Goal: Find specific page/section: Find specific page/section

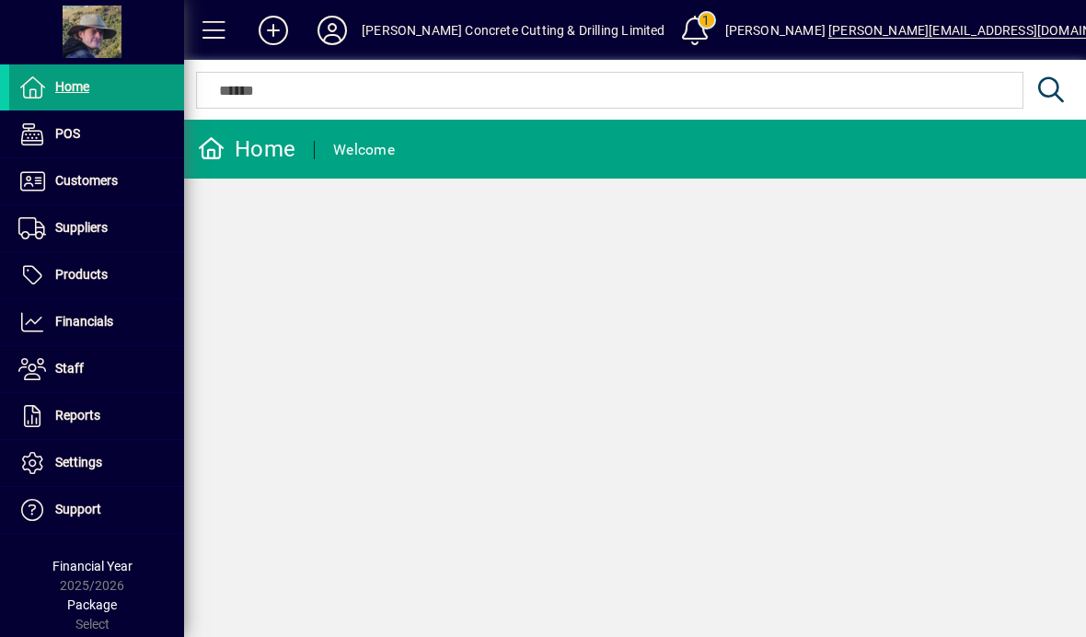
click at [75, 179] on span "Customers" at bounding box center [86, 180] width 63 height 15
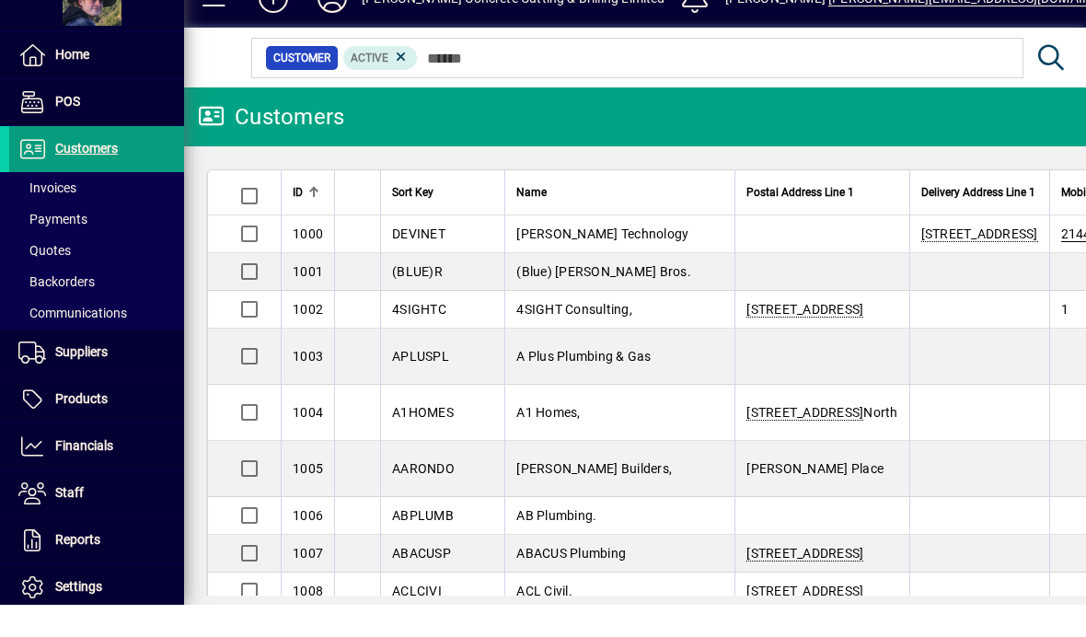
click at [1024, 77] on div at bounding box center [1050, 90] width 54 height 26
click at [1044, 120] on mat-toolbar-row "Customers Add More Options" at bounding box center [635, 149] width 902 height 59
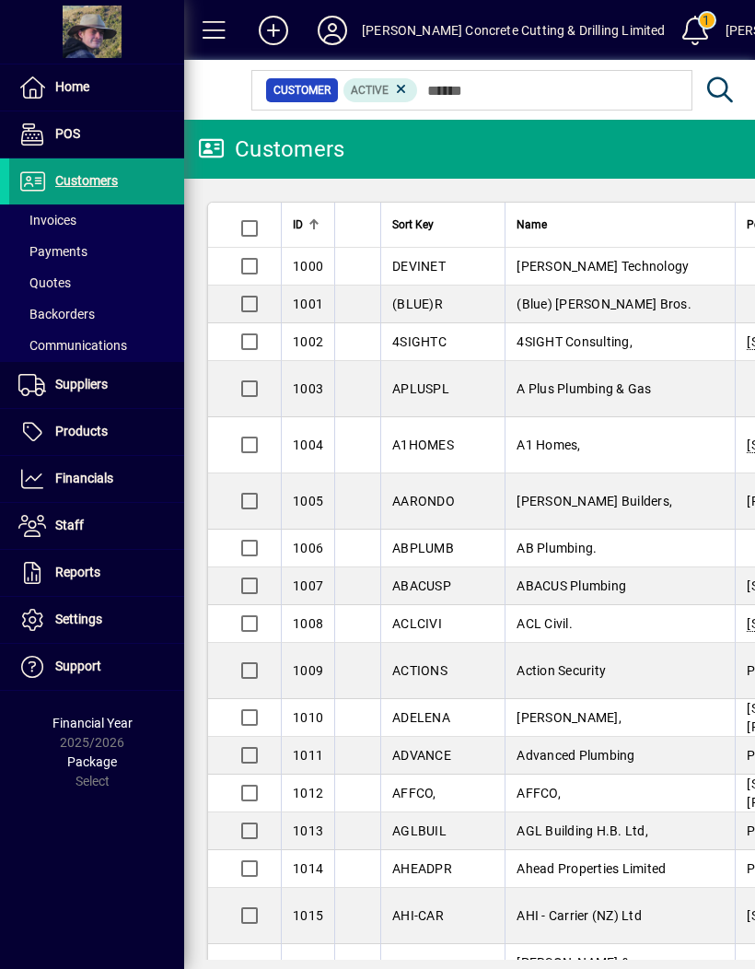
click at [725, 150] on mat-toolbar-row "Customers Add More Options" at bounding box center [469, 149] width 571 height 59
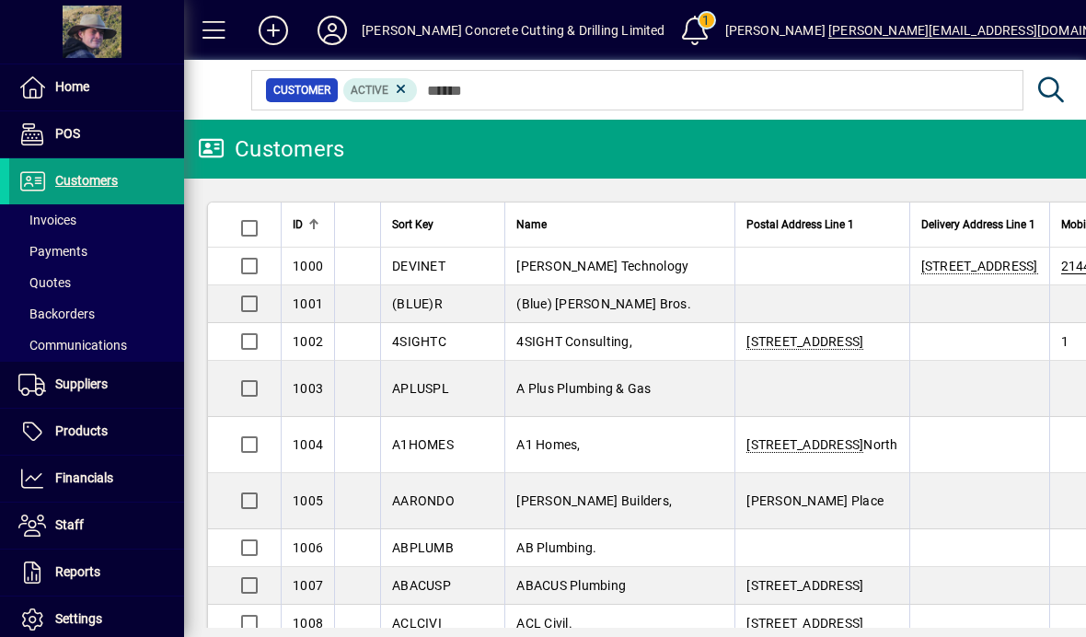
scroll to position [1, 0]
click at [20, 37] on div at bounding box center [92, 32] width 173 height 52
